Goal: Contribute content: Contribute content

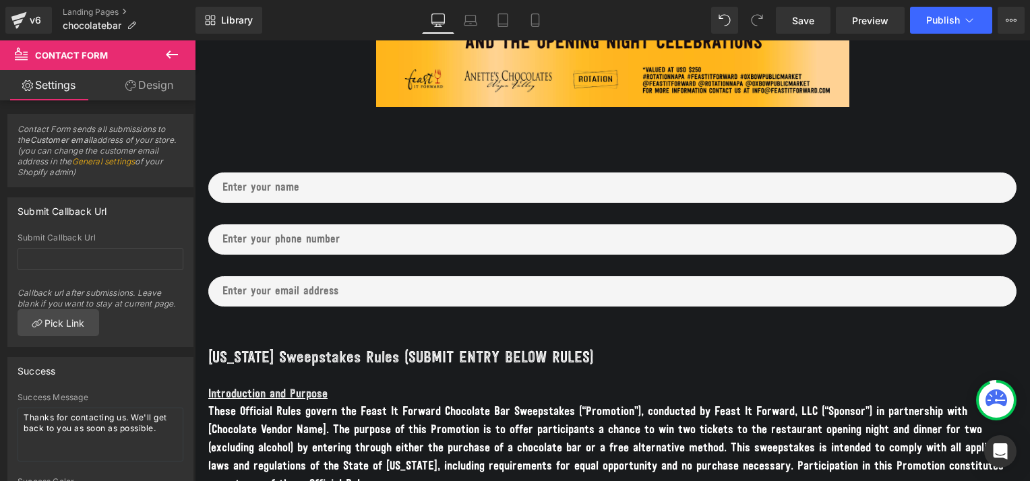
click at [171, 51] on icon at bounding box center [172, 54] width 16 height 16
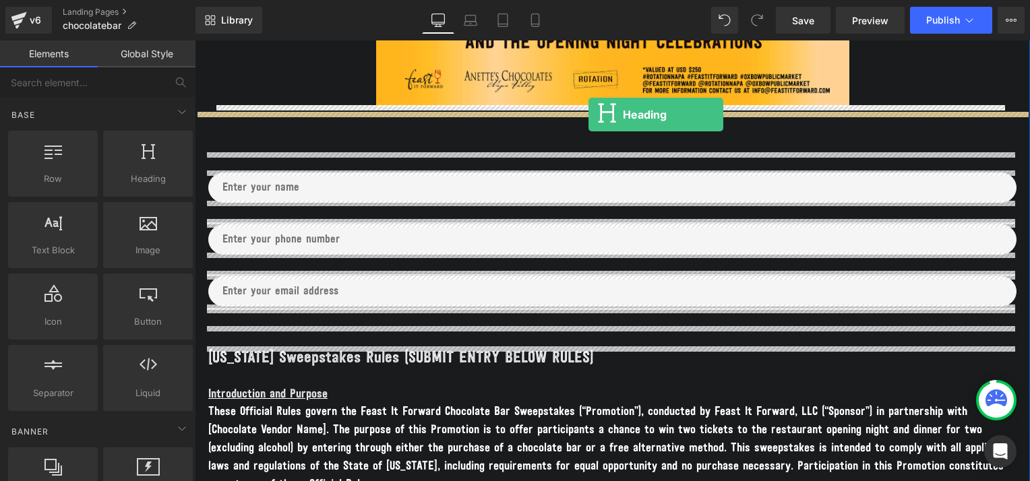
drag, startPoint x: 337, startPoint y: 204, endPoint x: 588, endPoint y: 115, distance: 266.6
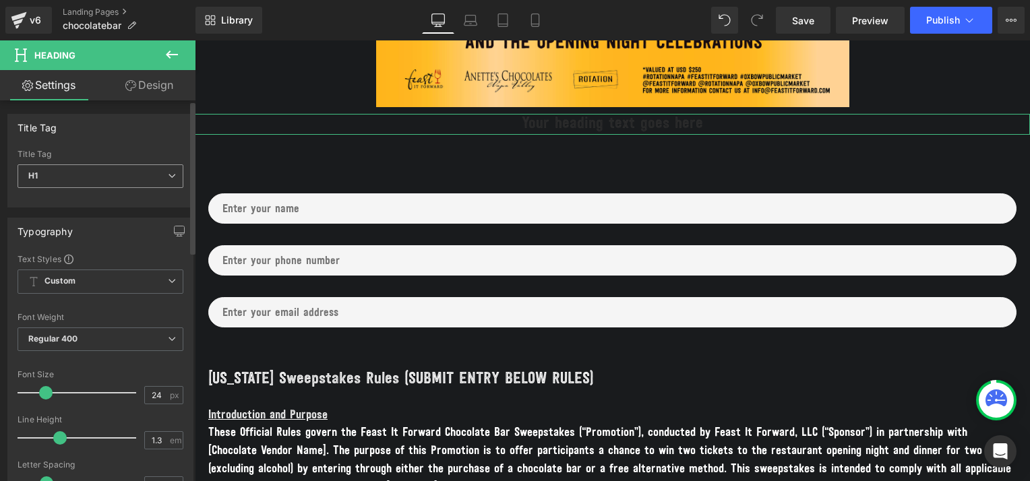
click at [121, 176] on span "H1" at bounding box center [101, 176] width 166 height 24
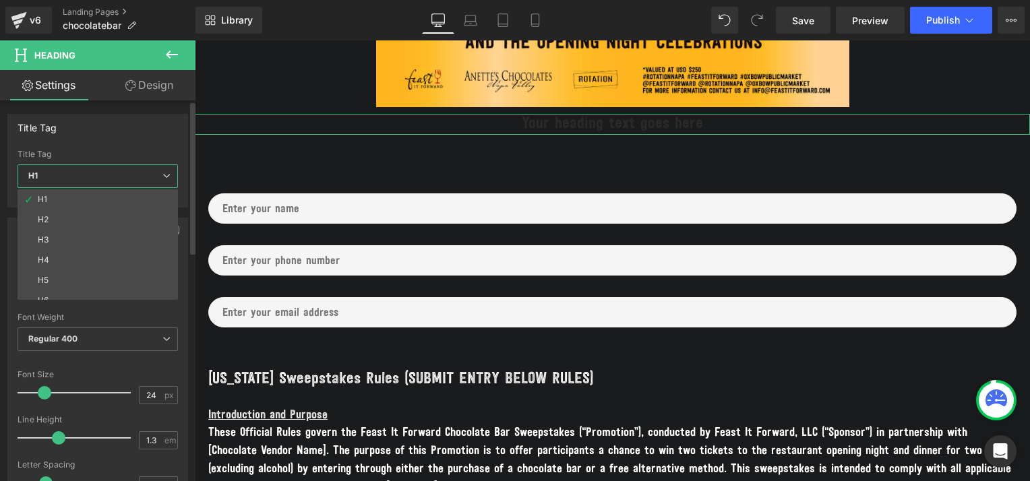
click at [121, 176] on span "H1" at bounding box center [98, 176] width 160 height 24
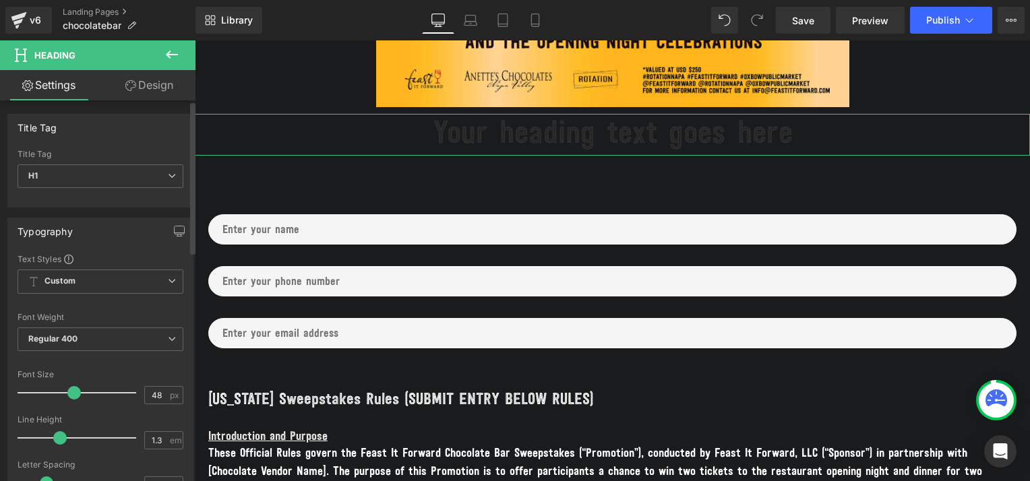
type input "47"
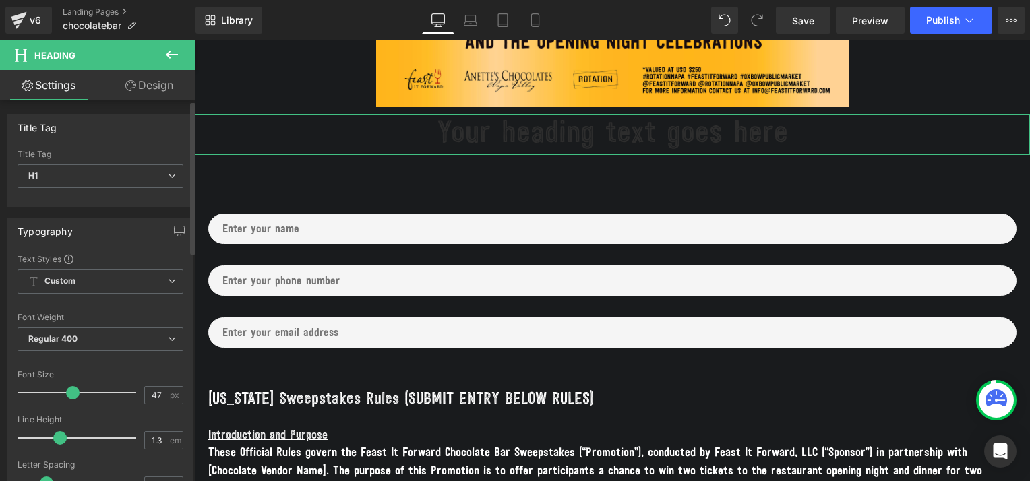
drag, startPoint x: 42, startPoint y: 392, endPoint x: 67, endPoint y: 392, distance: 25.6
click at [67, 392] on span at bounding box center [72, 392] width 13 height 13
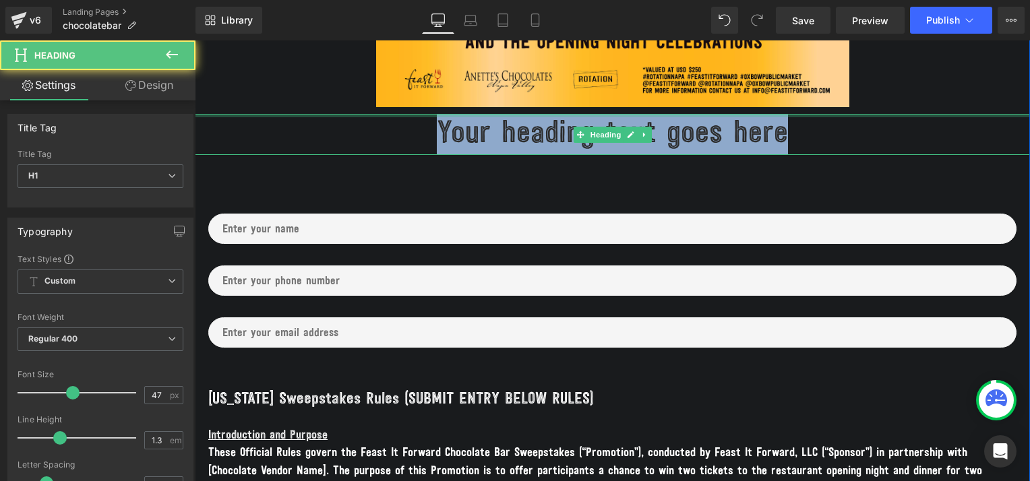
drag, startPoint x: 431, startPoint y: 126, endPoint x: 839, endPoint y: 115, distance: 407.9
click at [839, 115] on div "Your heading text goes here Heading" at bounding box center [612, 134] width 835 height 41
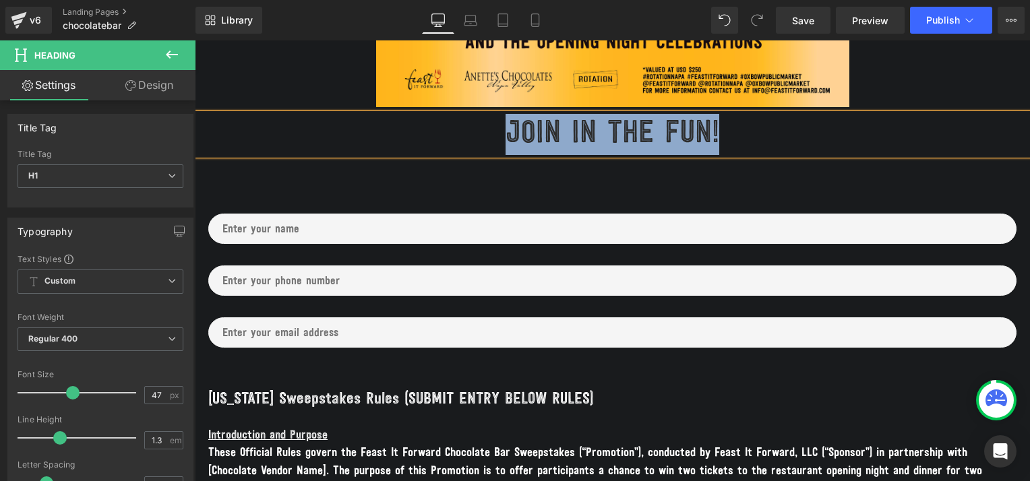
drag, startPoint x: 769, startPoint y: 133, endPoint x: 485, endPoint y: 121, distance: 284.0
click at [485, 121] on h1 "JOIN IN THE FUN!" at bounding box center [612, 134] width 835 height 41
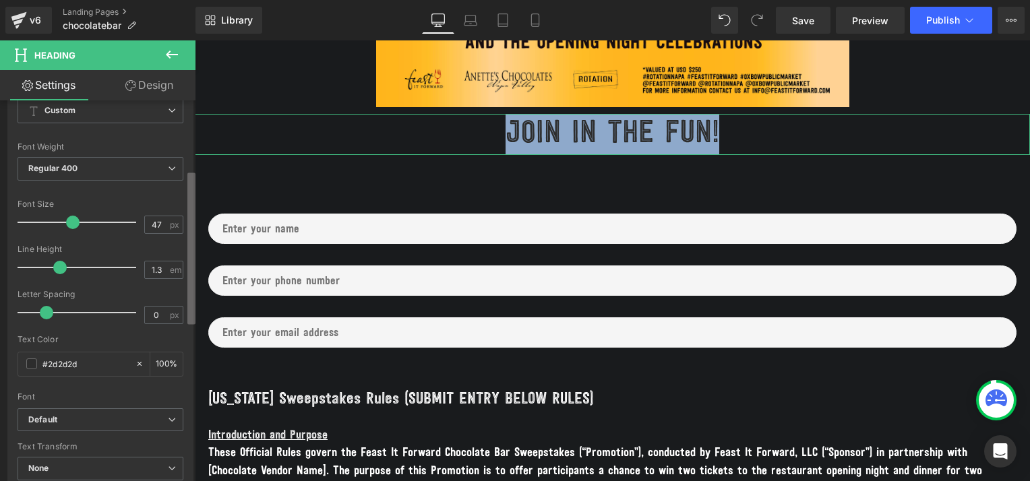
scroll to position [175, 0]
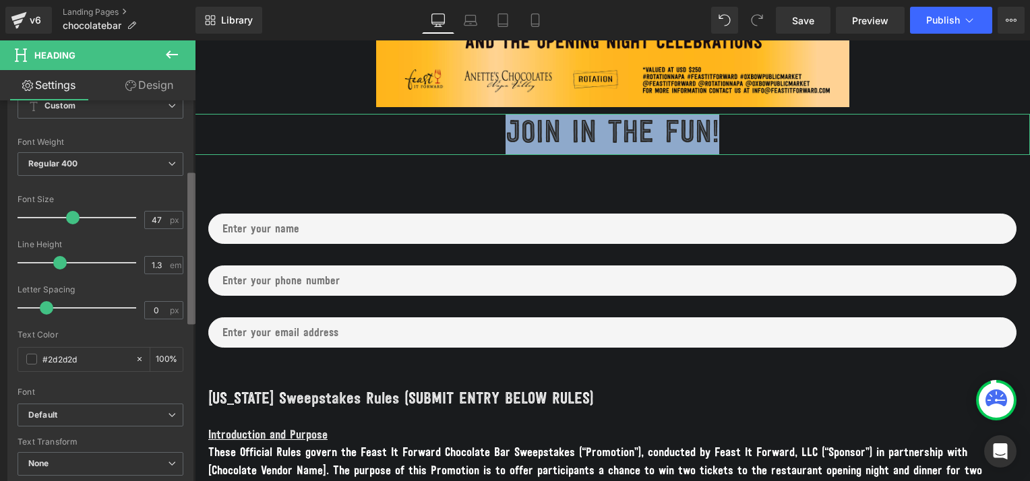
click at [189, 230] on b at bounding box center [191, 249] width 8 height 152
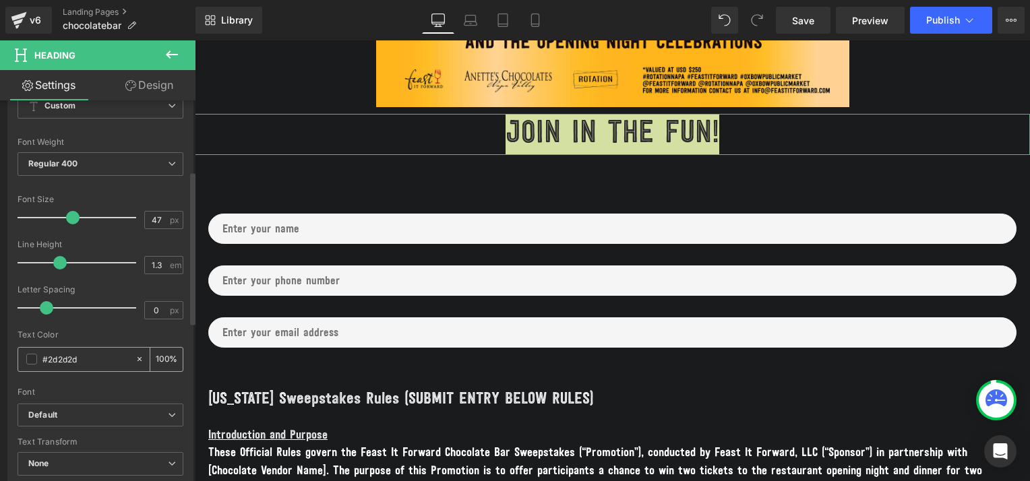
click at [30, 356] on span at bounding box center [31, 359] width 11 height 11
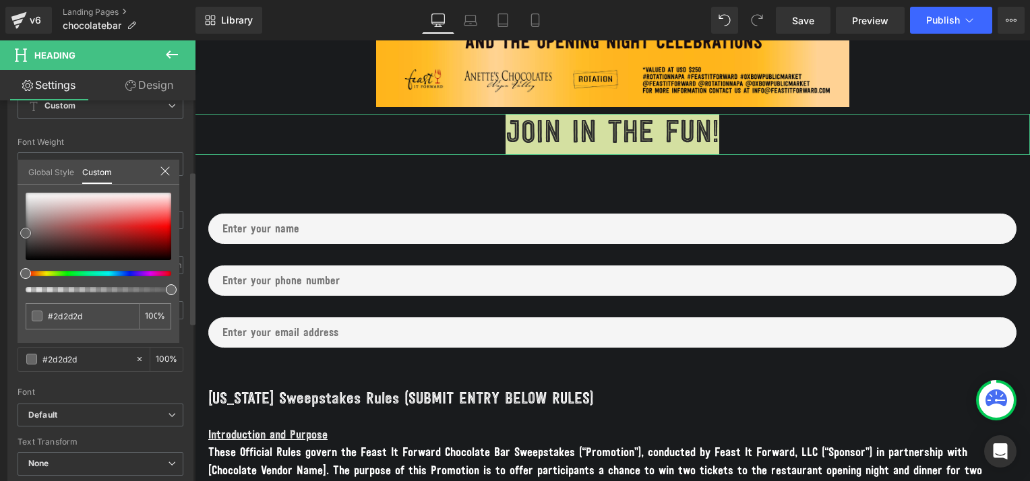
type input "#383838"
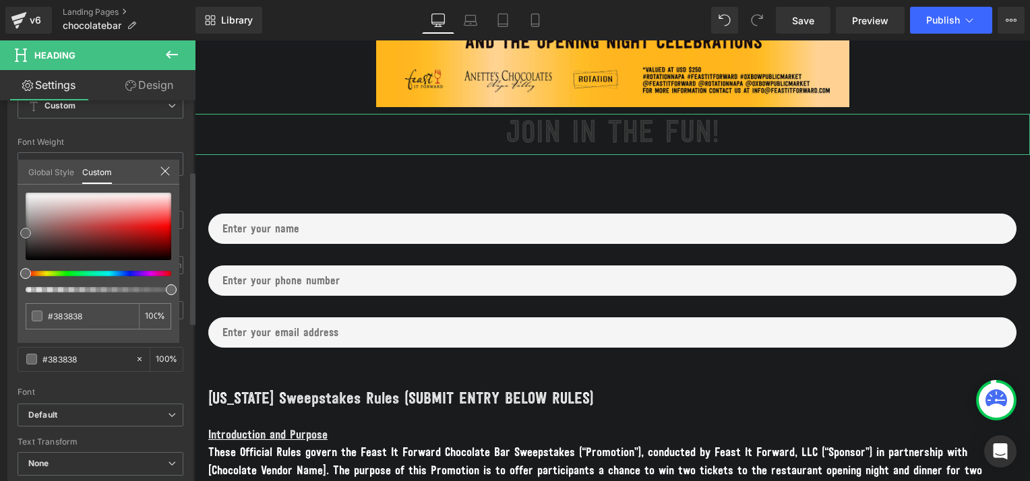
type input "#f7f7f7"
type input "#ffffff"
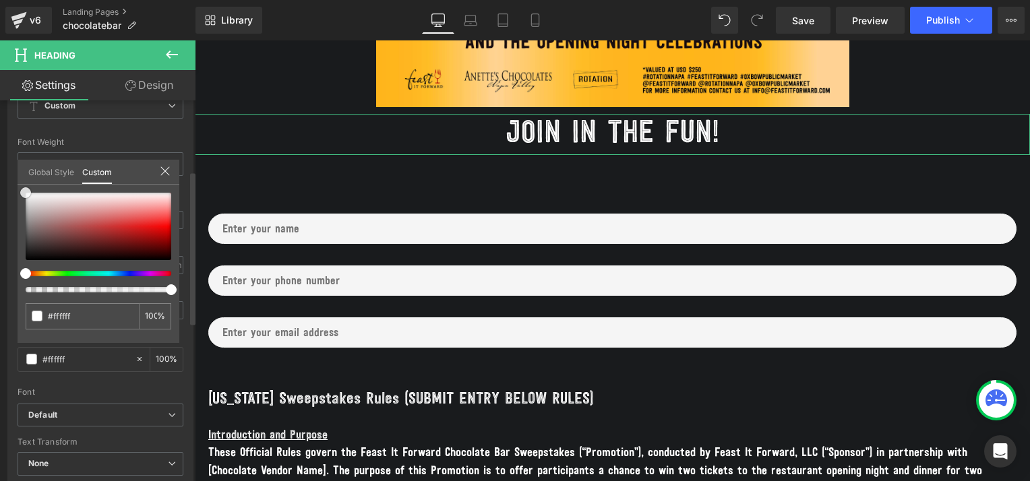
drag, startPoint x: 24, startPoint y: 245, endPoint x: 11, endPoint y: 173, distance: 73.2
click at [11, 173] on div "Typography Text Styles Custom Custom Setup Global Style Custom Setup Global Sty…" at bounding box center [100, 263] width 201 height 463
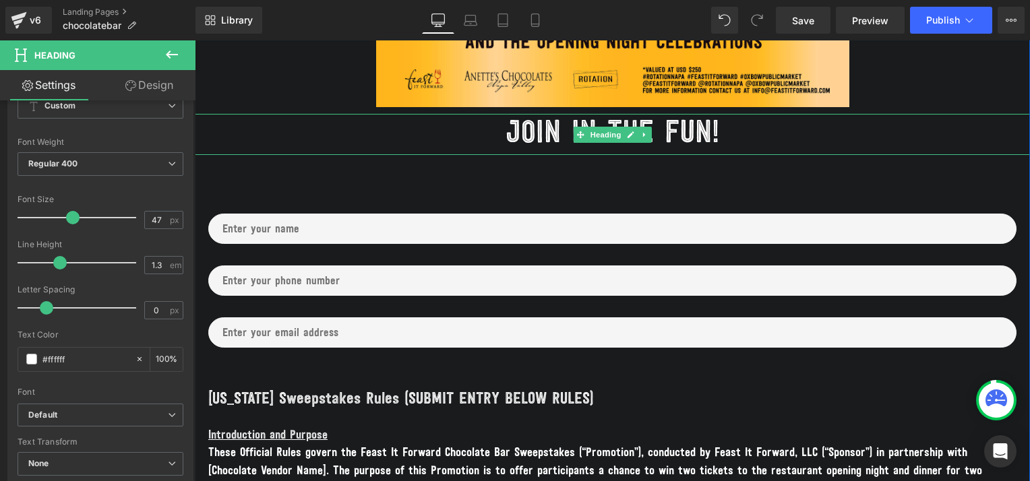
click at [536, 133] on h1 "JOIN IN THE FUN!" at bounding box center [612, 134] width 835 height 41
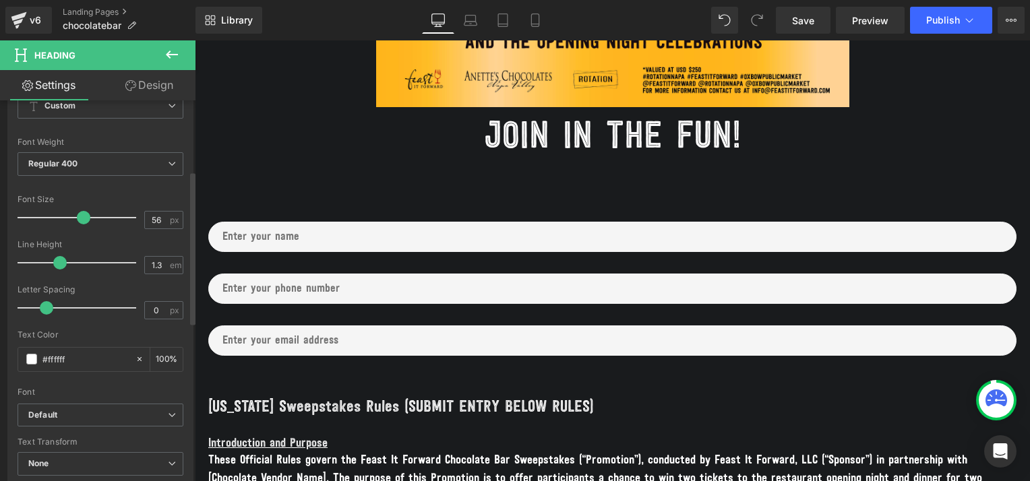
type input "57"
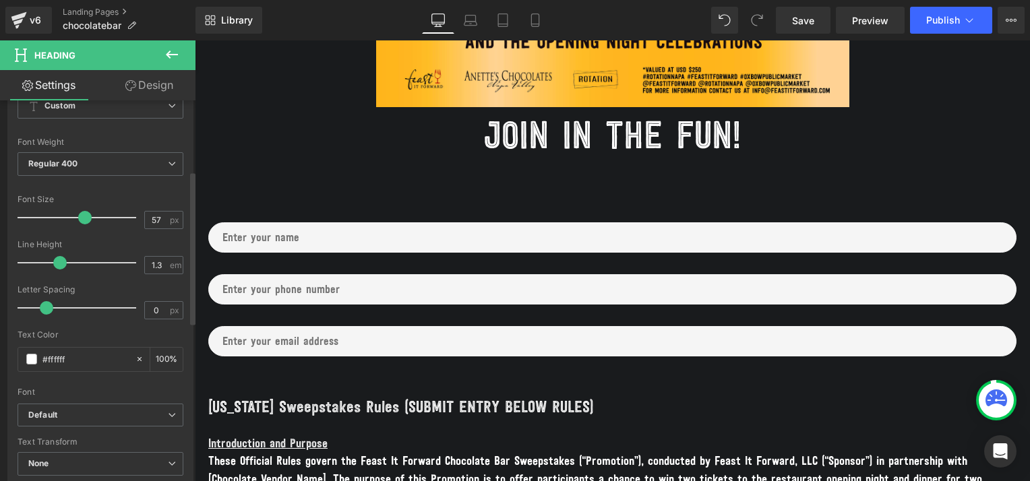
drag, startPoint x: 71, startPoint y: 217, endPoint x: 82, endPoint y: 220, distance: 11.8
click at [82, 220] on span at bounding box center [84, 217] width 13 height 13
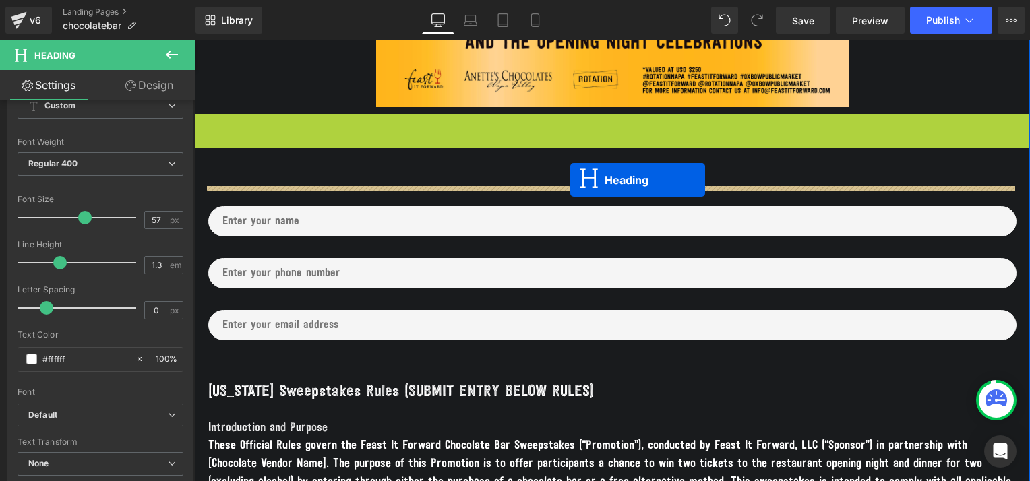
drag, startPoint x: 578, startPoint y: 135, endPoint x: 570, endPoint y: 179, distance: 45.1
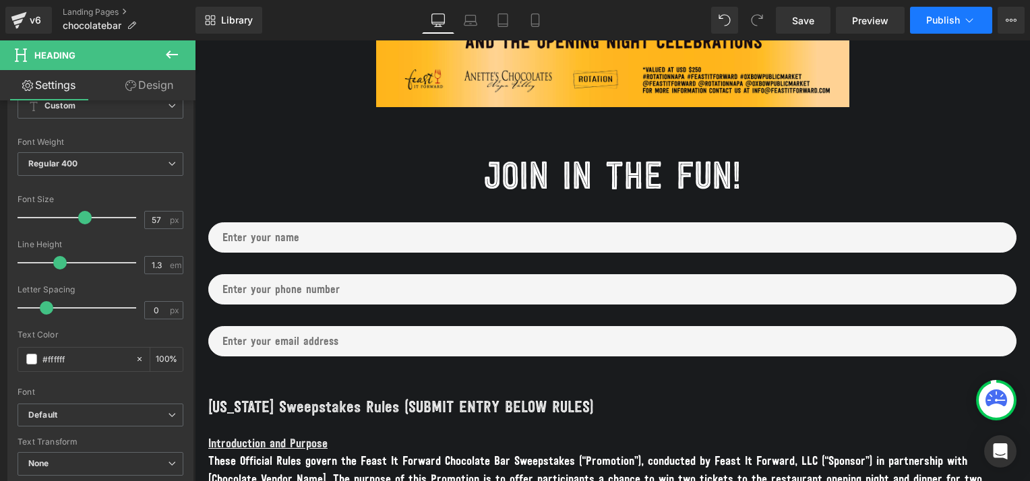
click at [937, 19] on span "Publish" at bounding box center [943, 20] width 34 height 11
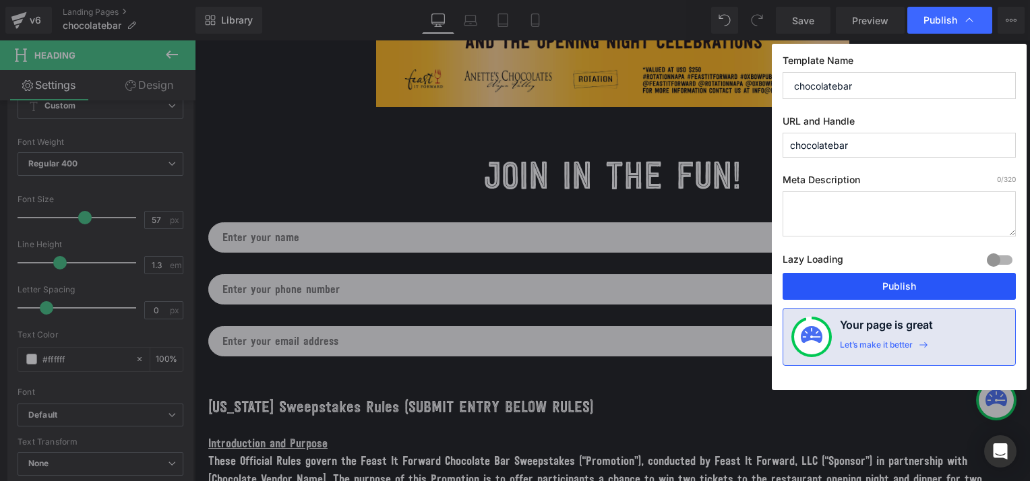
click at [859, 286] on button "Publish" at bounding box center [898, 286] width 233 height 27
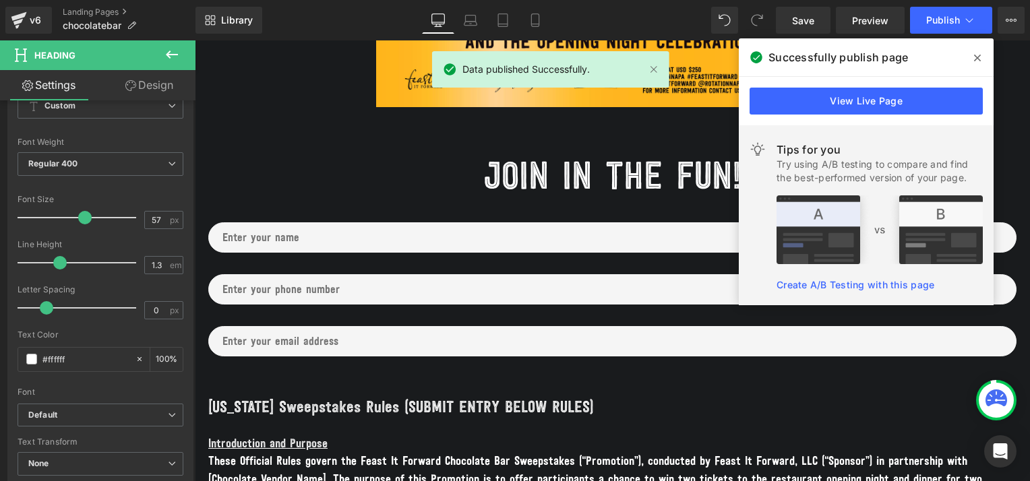
click at [977, 57] on icon at bounding box center [977, 58] width 7 height 7
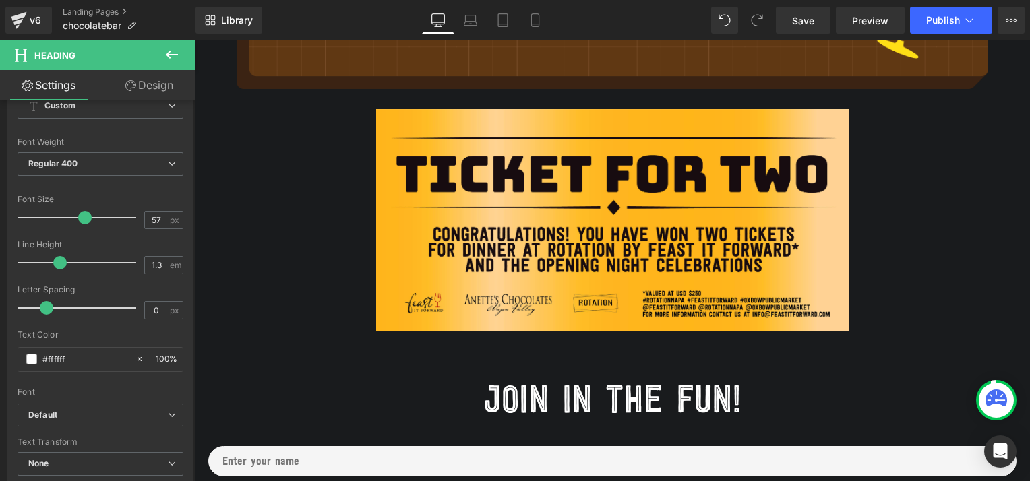
scroll to position [367, 0]
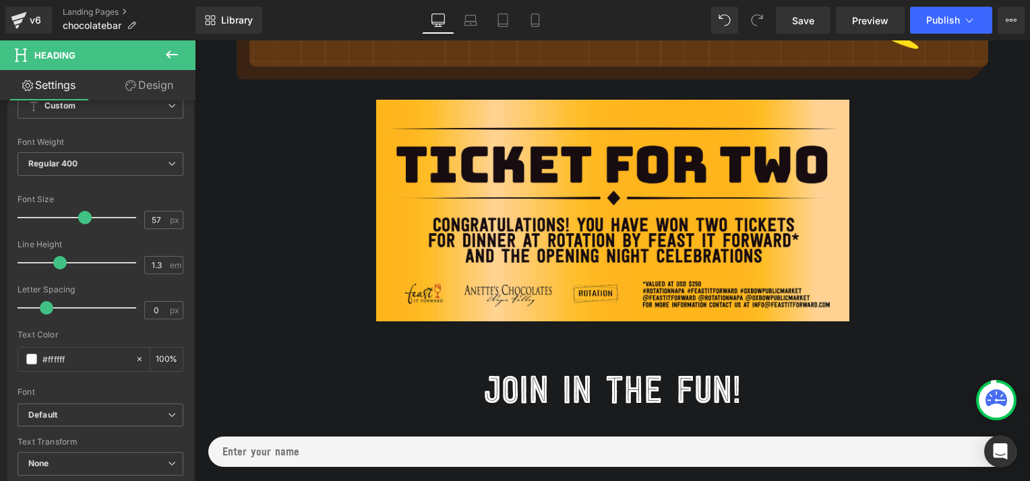
click at [167, 55] on icon at bounding box center [172, 55] width 12 height 8
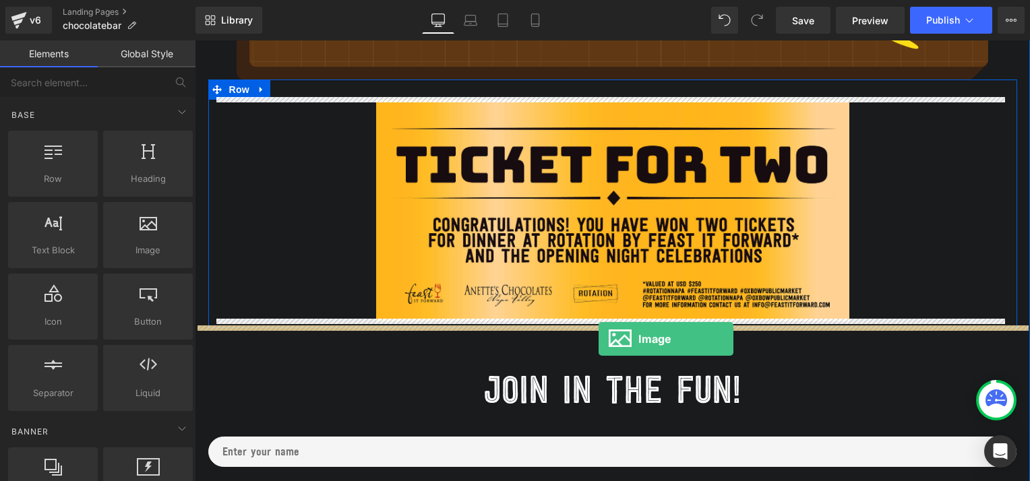
drag, startPoint x: 330, startPoint y: 274, endPoint x: 598, endPoint y: 339, distance: 276.7
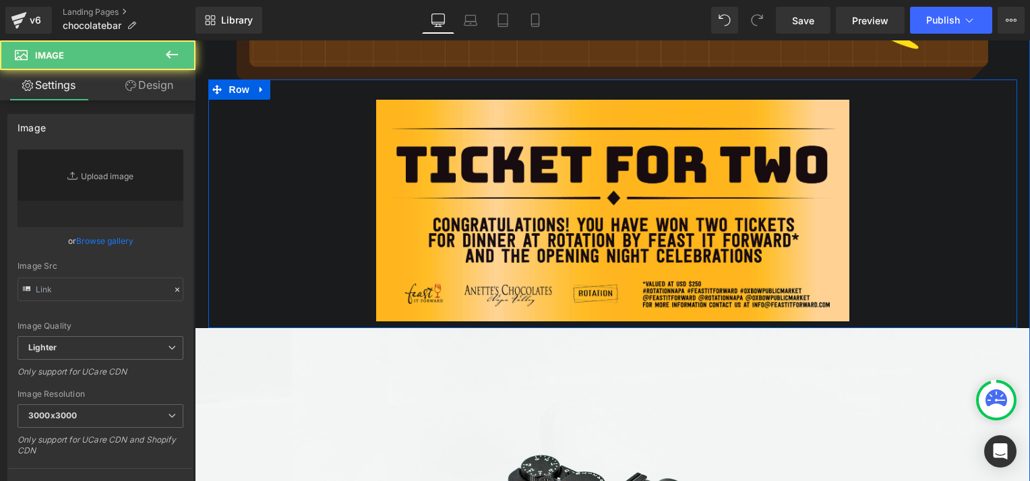
type input "//[DOMAIN_NAME][URL]"
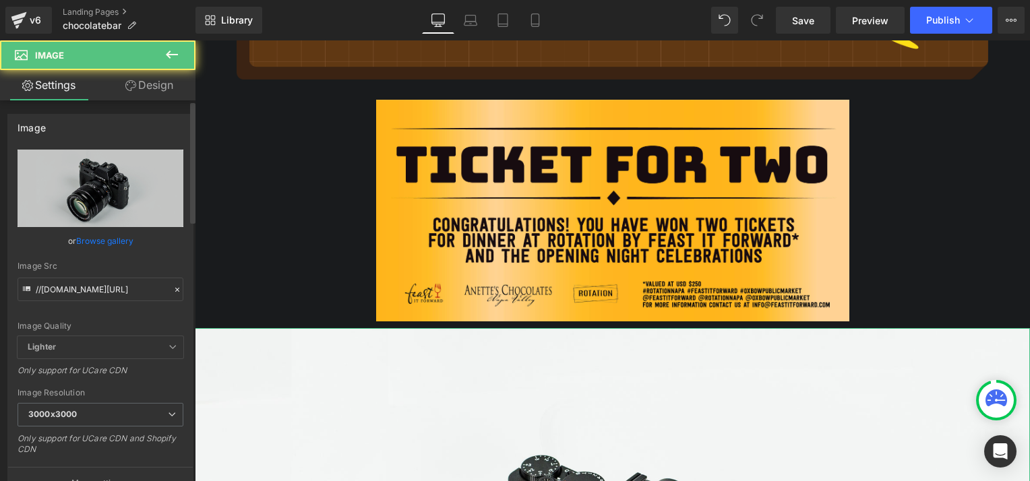
click at [115, 239] on link "Browse gallery" at bounding box center [104, 241] width 57 height 24
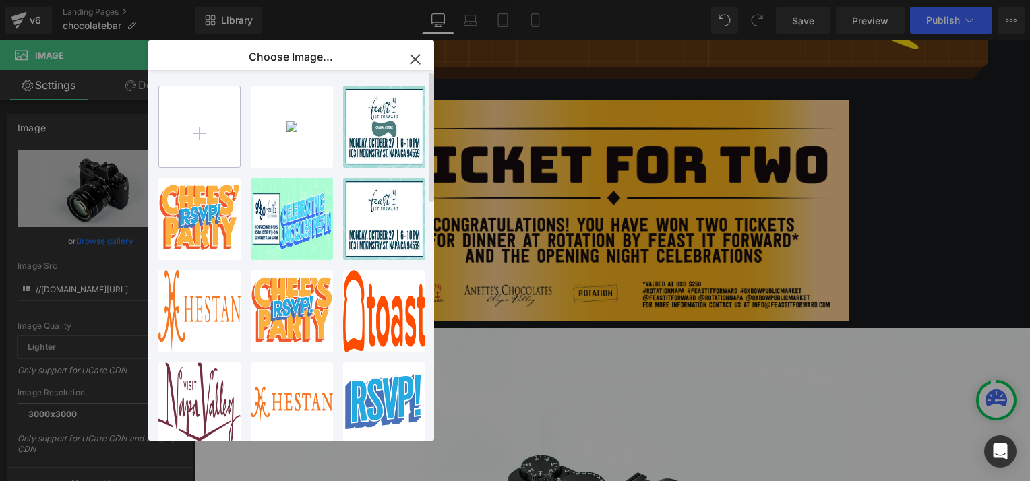
click at [195, 121] on input "file" at bounding box center [199, 126] width 81 height 81
type input "C:\fakepath\FEAST_EXPERIENCE_V2.png"
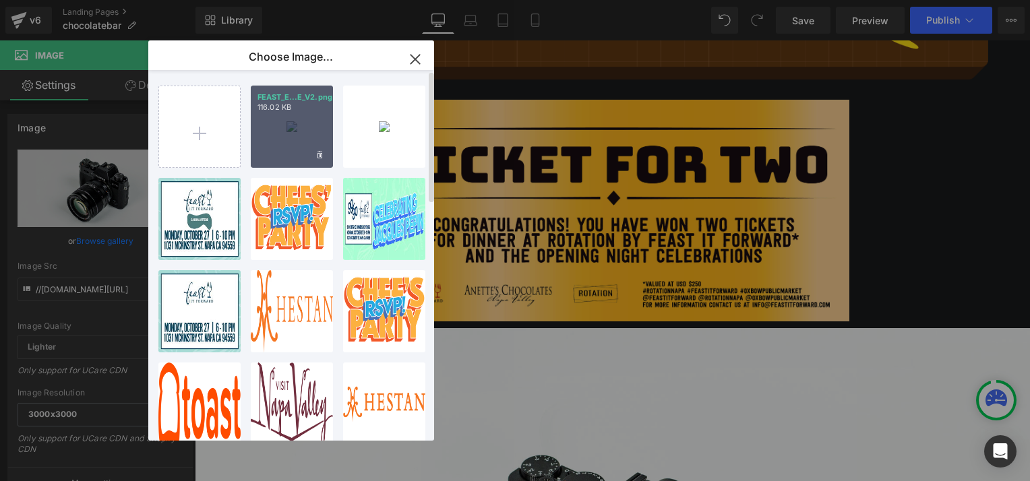
click at [292, 130] on div "FEAST_E...E_V2.png 116.02 KB" at bounding box center [292, 127] width 82 height 82
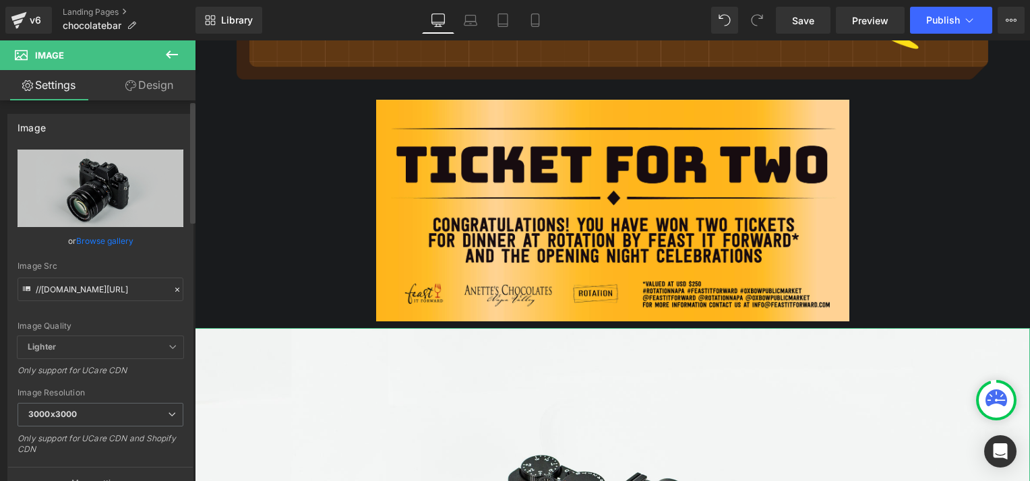
click at [108, 236] on link "Browse gallery" at bounding box center [104, 241] width 57 height 24
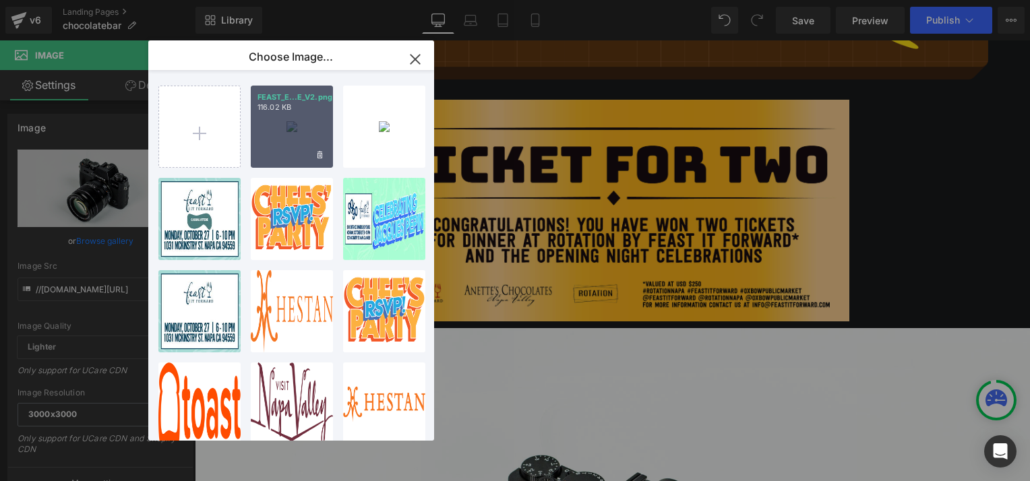
click at [283, 125] on div "FEAST_E...E_V2.png 116.02 KB" at bounding box center [292, 127] width 82 height 82
type input "[URL][DOMAIN_NAME]"
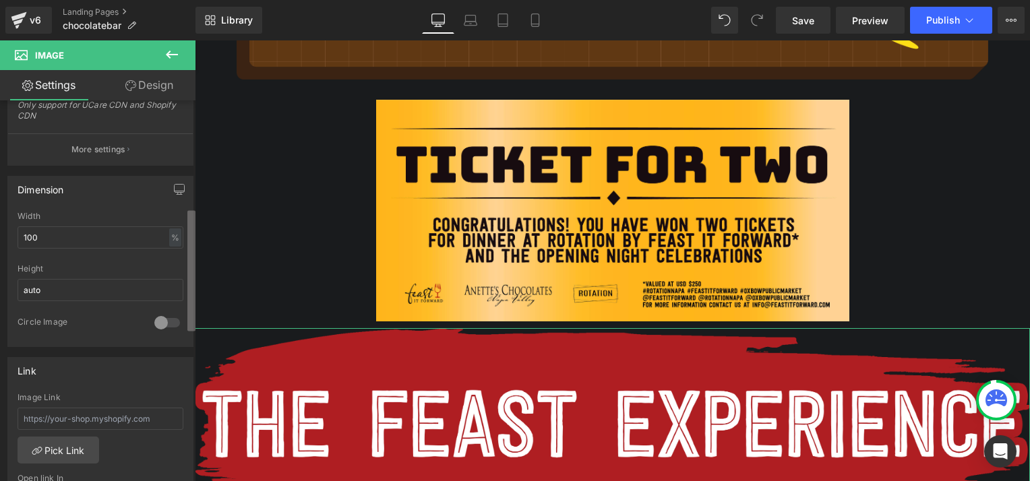
scroll to position [372, 0]
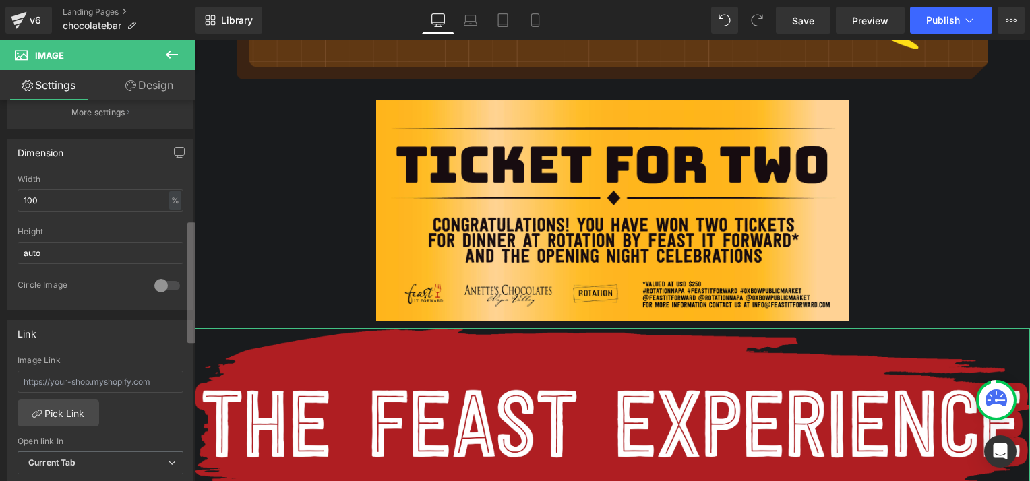
click at [183, 261] on div "Image [URL][DOMAIN_NAME] Replace Image Upload image or Browse gallery Image Src…" at bounding box center [97, 293] width 195 height 387
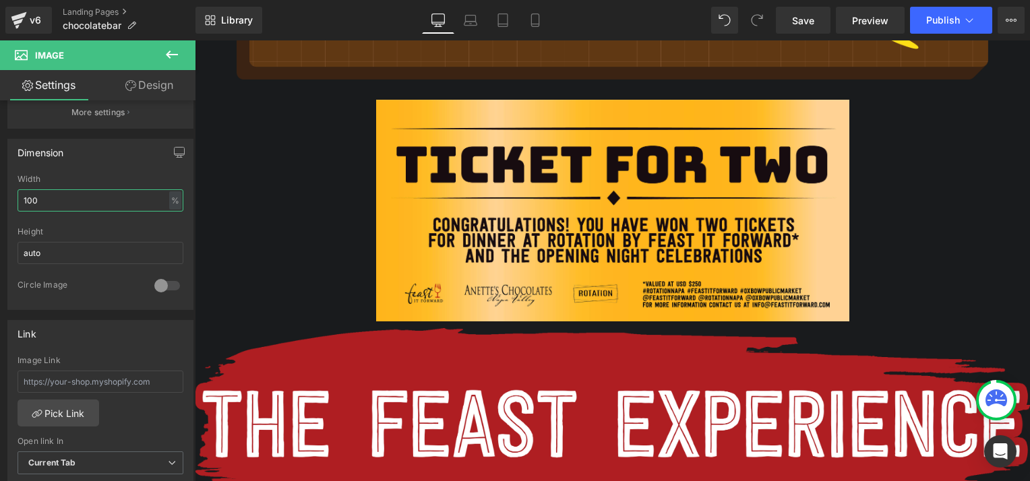
drag, startPoint x: 58, startPoint y: 197, endPoint x: -3, endPoint y: 195, distance: 60.7
click at [0, 195] on html "Image You are previewing how the will restyle your page. You can not edit Eleme…" at bounding box center [515, 240] width 1030 height 481
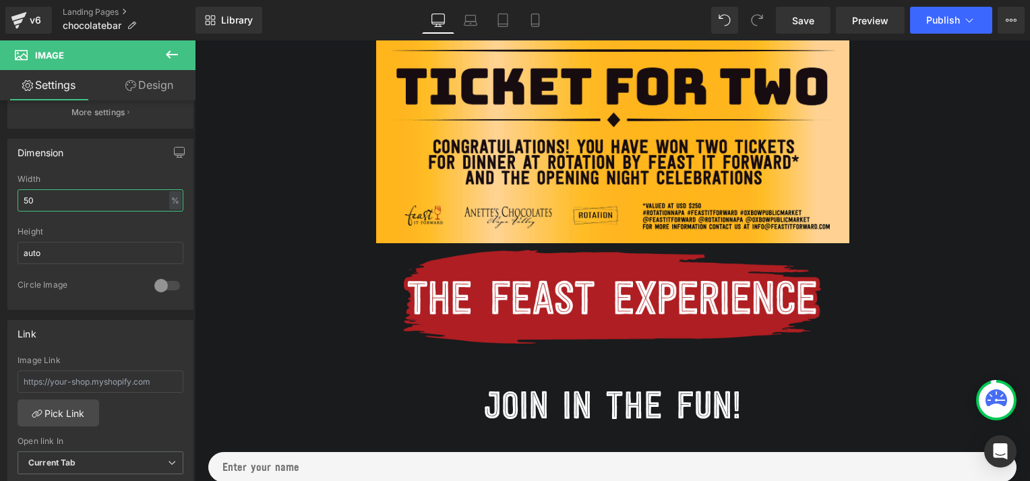
scroll to position [480, 0]
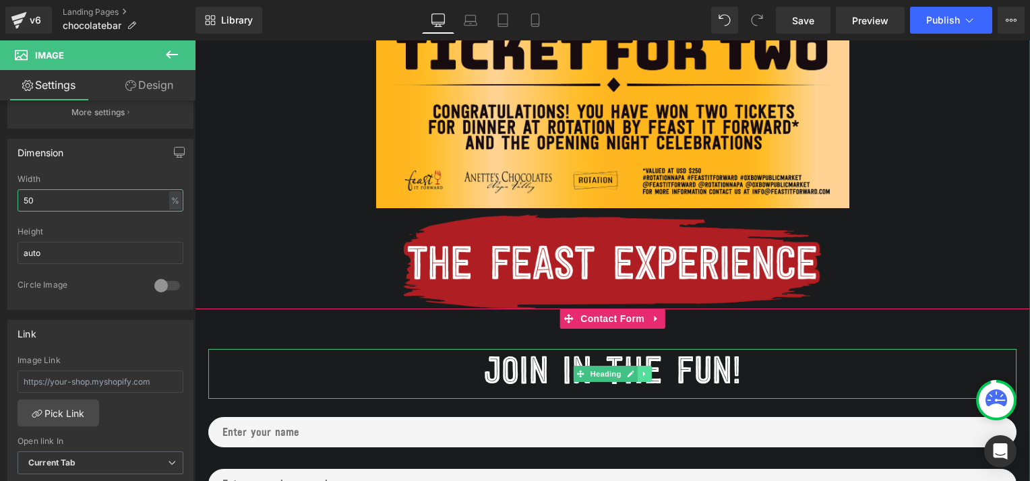
type input "50"
click at [641, 373] on icon at bounding box center [644, 374] width 7 height 8
click at [648, 372] on icon at bounding box center [651, 374] width 7 height 7
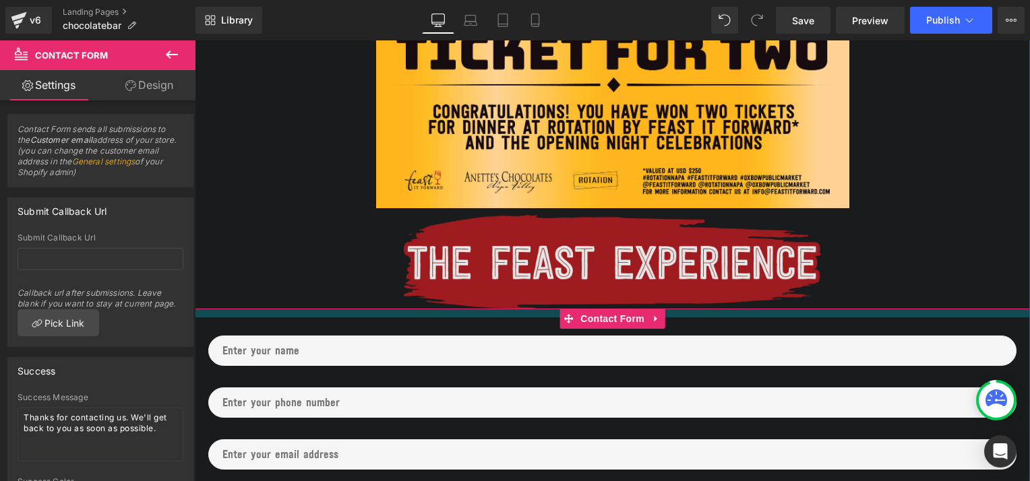
drag, startPoint x: 731, startPoint y: 321, endPoint x: 739, endPoint y: 290, distance: 32.5
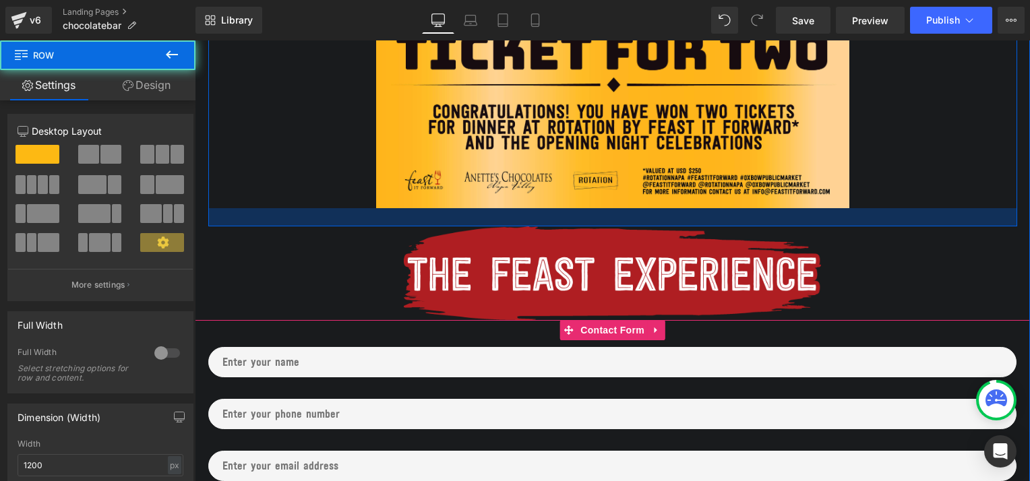
drag, startPoint x: 805, startPoint y: 209, endPoint x: 806, endPoint y: 220, distance: 11.5
click at [806, 220] on div at bounding box center [612, 217] width 809 height 18
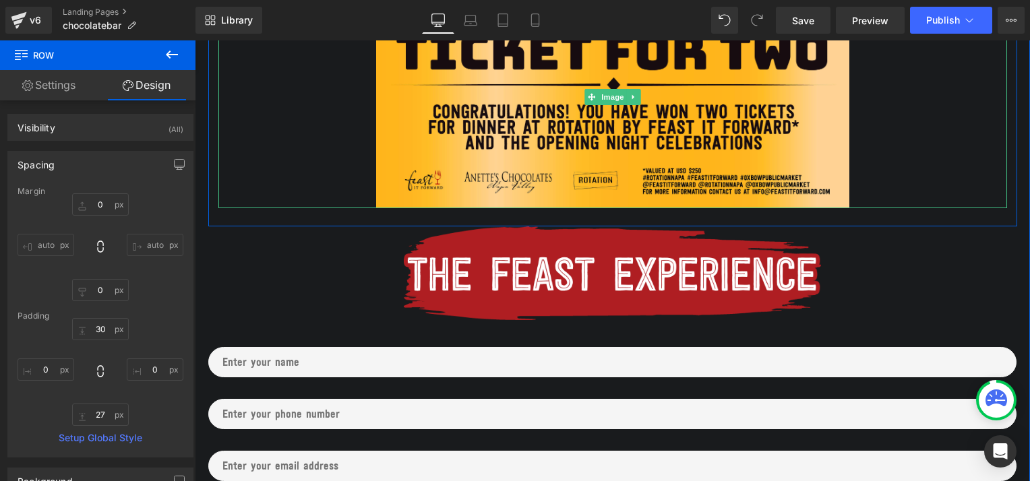
click at [938, 136] on div at bounding box center [612, 98] width 788 height 222
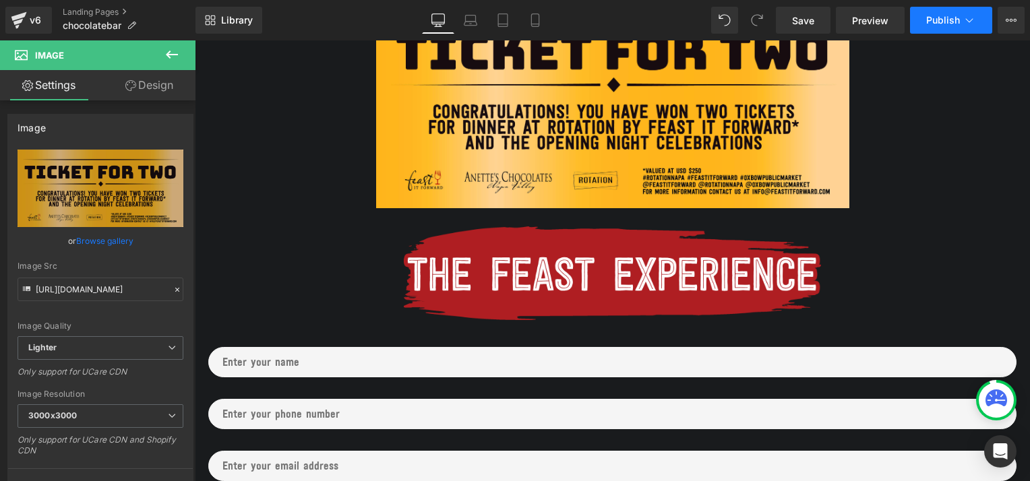
click at [945, 19] on span "Publish" at bounding box center [943, 20] width 34 height 11
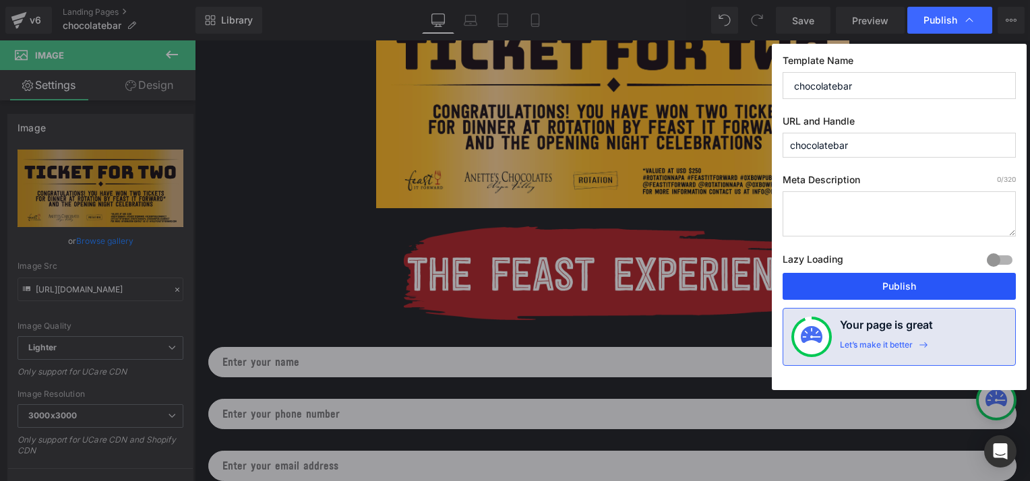
click at [880, 290] on button "Publish" at bounding box center [898, 286] width 233 height 27
